Goal: Transaction & Acquisition: Purchase product/service

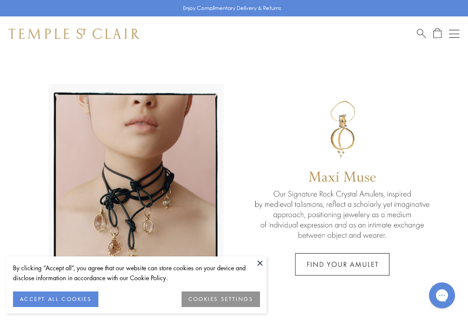
click at [414, 31] on div "Shop Shop Categories Amulets Pendants & Charms Lockets Chains & Leather Cords E…" at bounding box center [234, 33] width 468 height 35
click at [262, 265] on button at bounding box center [259, 263] width 13 height 13
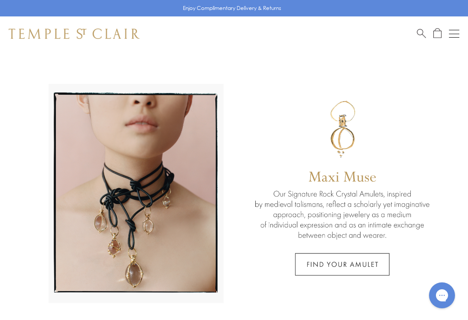
click at [417, 30] on span "Search" at bounding box center [421, 32] width 9 height 9
click at [215, 65] on input "search" at bounding box center [238, 69] width 399 height 10
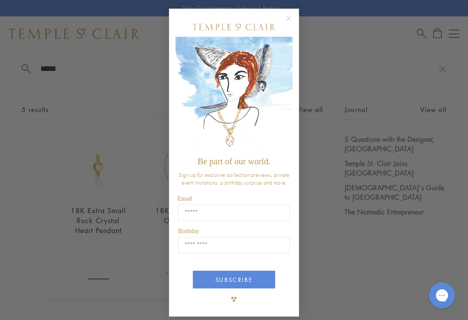
click at [294, 28] on button "Close dialog" at bounding box center [292, 22] width 11 height 11
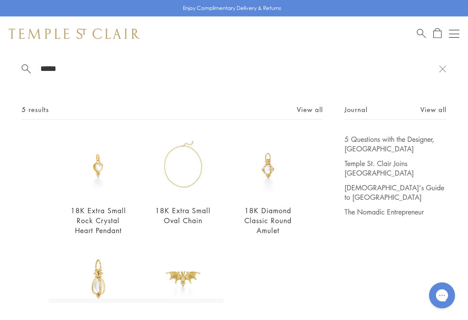
click at [80, 74] on input "*****" at bounding box center [238, 69] width 399 height 10
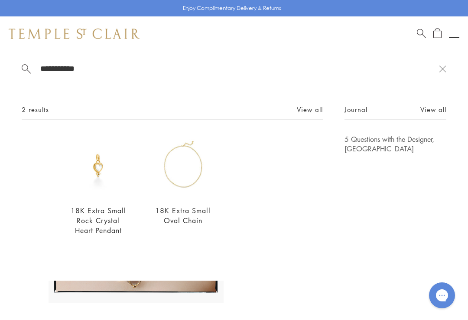
type input "**********"
click at [181, 189] on img at bounding box center [183, 166] width 63 height 63
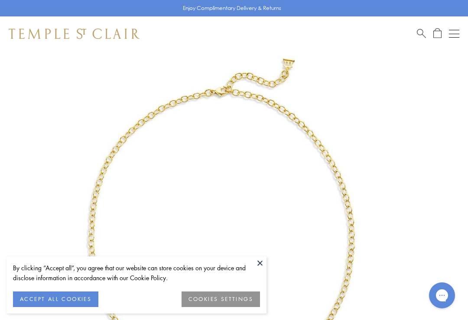
scroll to position [51, 0]
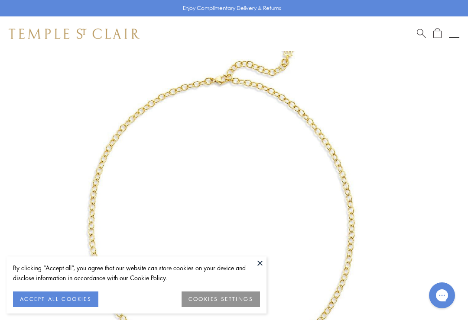
click at [260, 260] on button at bounding box center [259, 263] width 13 height 13
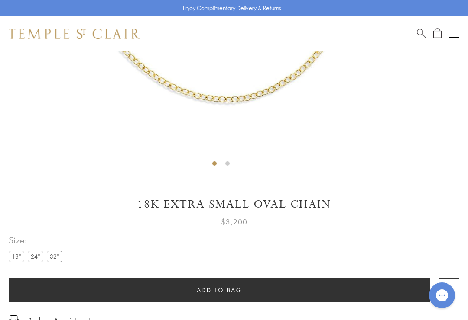
scroll to position [322, 0]
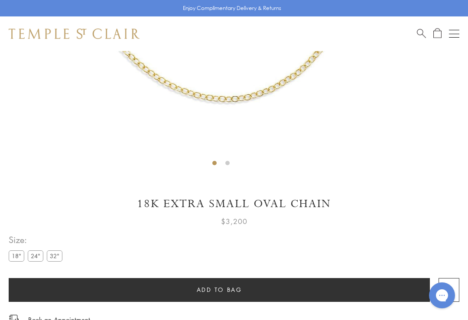
click at [37, 257] on label "24"" at bounding box center [36, 256] width 16 height 11
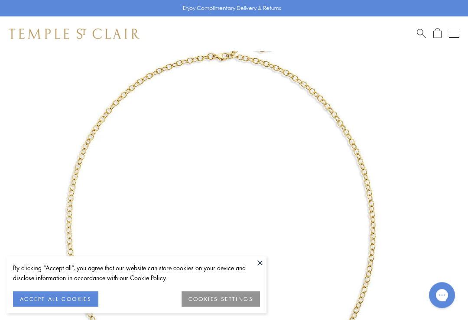
scroll to position [51, 0]
click at [419, 33] on span "Search" at bounding box center [421, 32] width 9 height 9
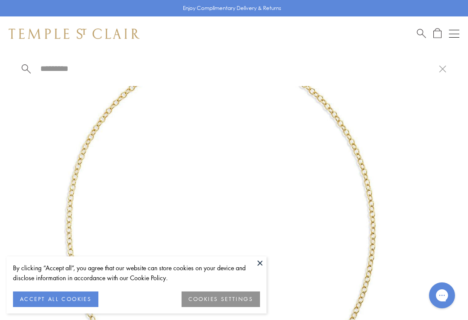
click at [70, 68] on input "search" at bounding box center [238, 69] width 399 height 10
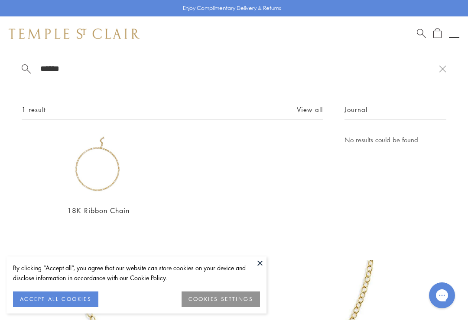
type input "******"
click at [107, 188] on img at bounding box center [98, 166] width 63 height 63
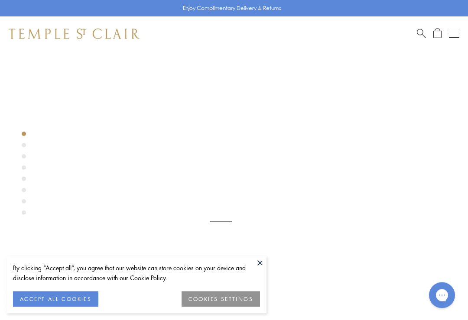
scroll to position [51, 0]
click at [261, 249] on img at bounding box center [221, 221] width 442 height 442
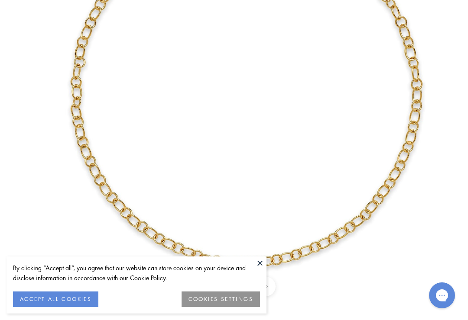
click at [260, 260] on button at bounding box center [259, 263] width 13 height 13
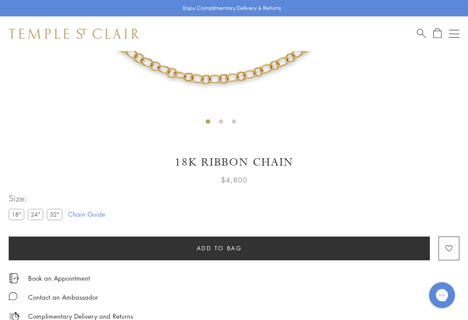
scroll to position [367, 0]
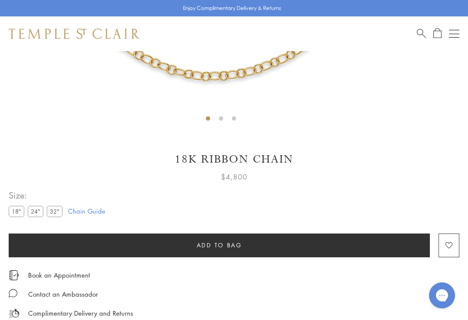
click at [423, 33] on span "Search" at bounding box center [421, 32] width 9 height 9
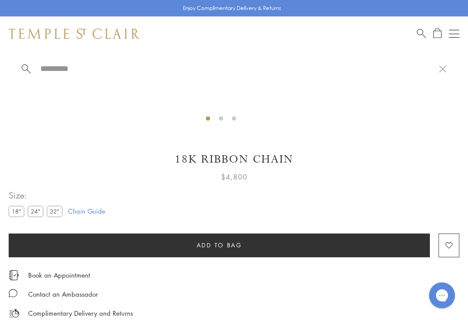
click at [136, 69] on input "search" at bounding box center [238, 69] width 399 height 10
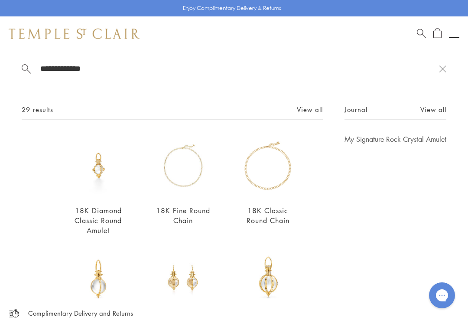
type input "**********"
click at [271, 187] on img at bounding box center [267, 166] width 63 height 63
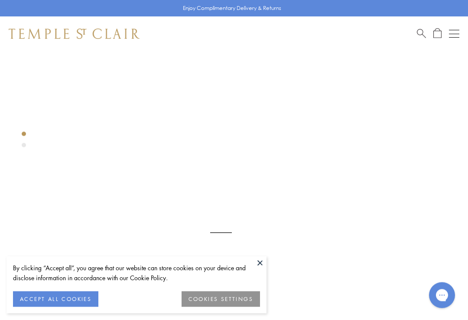
scroll to position [51, 0]
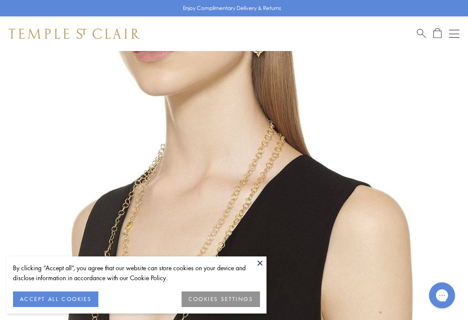
click at [258, 261] on button at bounding box center [259, 263] width 13 height 13
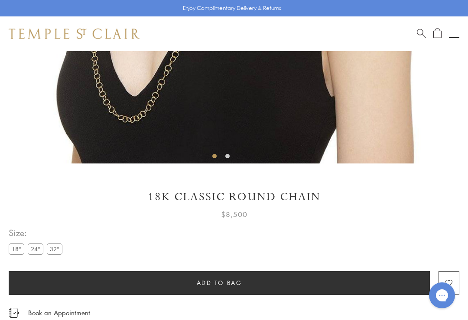
click at [17, 248] on label "18"" at bounding box center [17, 249] width 16 height 11
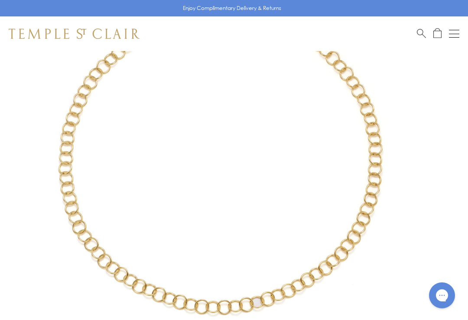
scroll to position [53, 0]
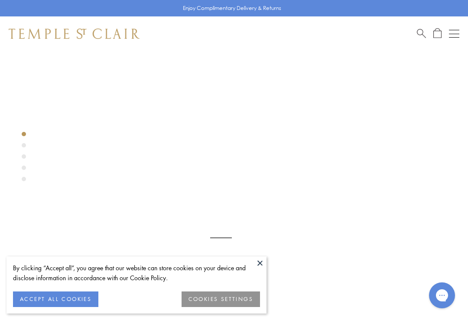
scroll to position [49, 0]
click at [254, 266] on button at bounding box center [259, 263] width 13 height 13
click at [255, 260] on button at bounding box center [259, 263] width 13 height 13
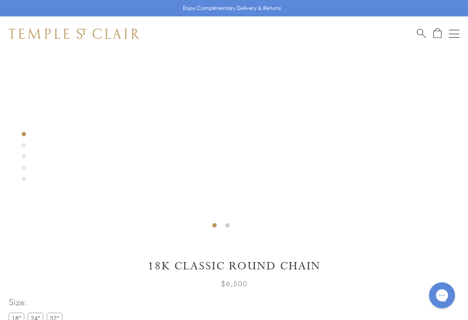
scroll to position [258, 0]
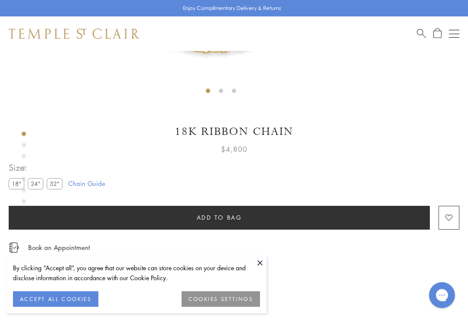
scroll to position [403, 0]
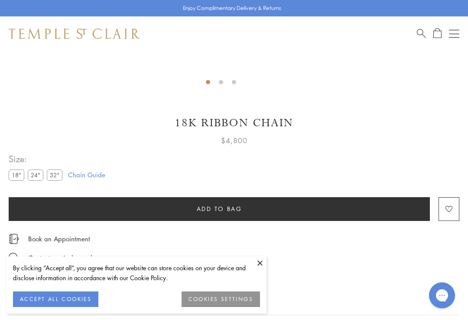
click at [262, 268] on button at bounding box center [259, 263] width 13 height 13
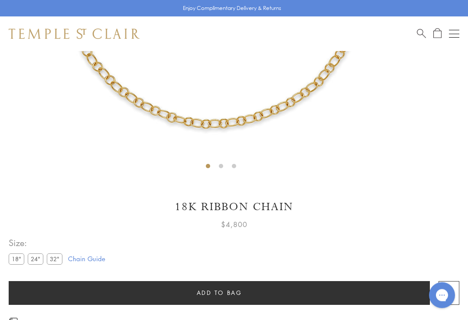
scroll to position [318, 0]
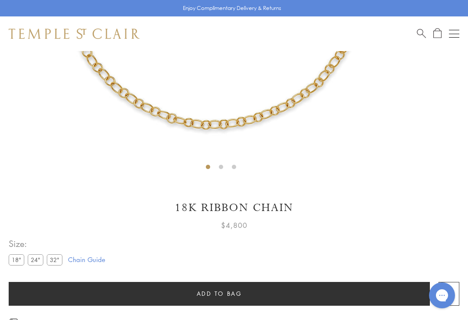
click at [52, 259] on label "32"" at bounding box center [55, 260] width 16 height 11
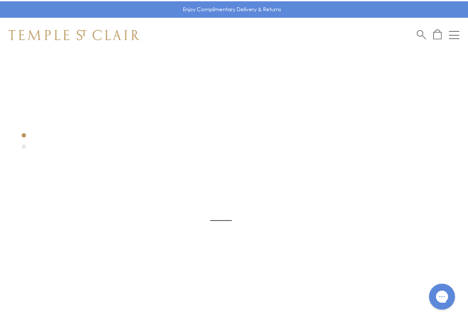
scroll to position [51, 0]
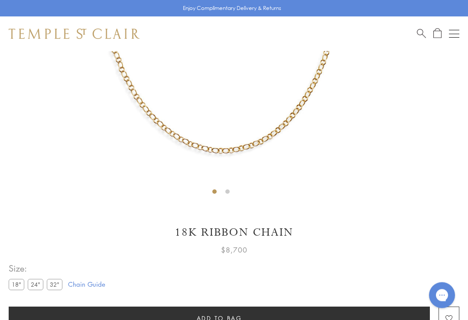
click at [16, 282] on label "18"" at bounding box center [17, 285] width 16 height 11
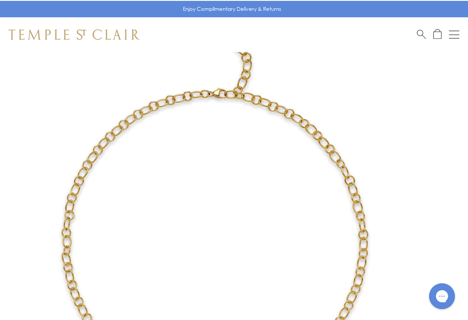
scroll to position [52, 0]
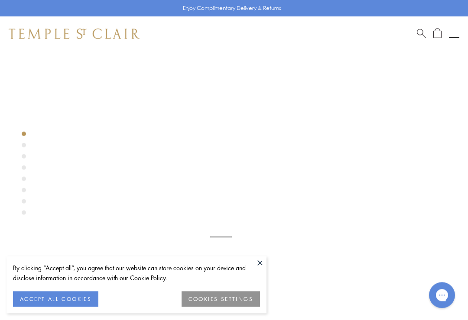
scroll to position [48, 0]
click at [419, 29] on span "Search" at bounding box center [421, 32] width 9 height 9
click at [72, 70] on input "search" at bounding box center [238, 69] width 399 height 10
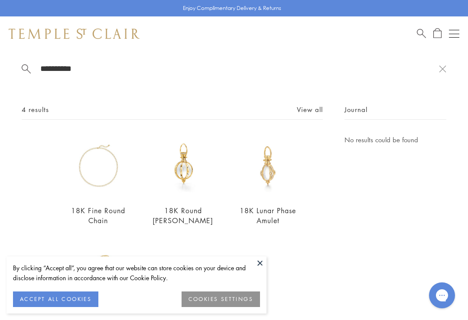
type input "**********"
click at [100, 188] on img at bounding box center [98, 166] width 63 height 63
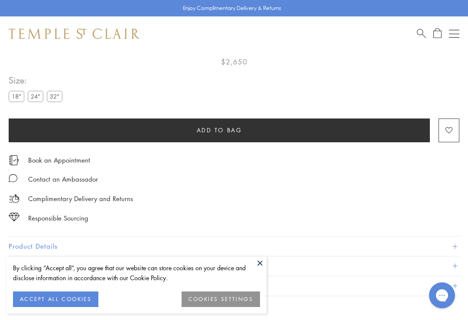
scroll to position [51, 0]
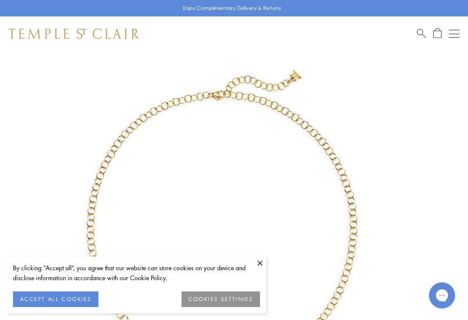
click at [255, 263] on button at bounding box center [259, 263] width 13 height 13
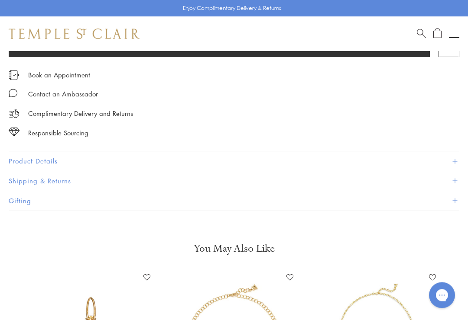
scroll to position [570, 0]
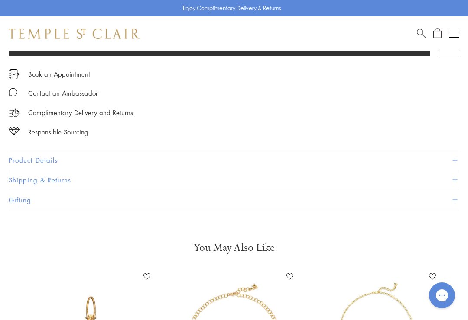
click at [414, 154] on button "Product Details" at bounding box center [234, 160] width 450 height 19
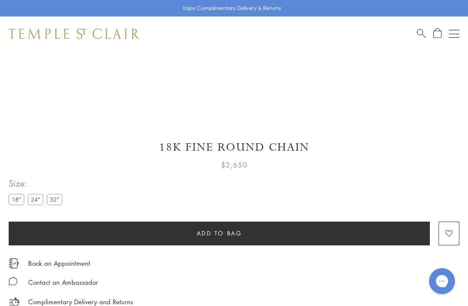
scroll to position [381, 0]
